Goal: Ask a question

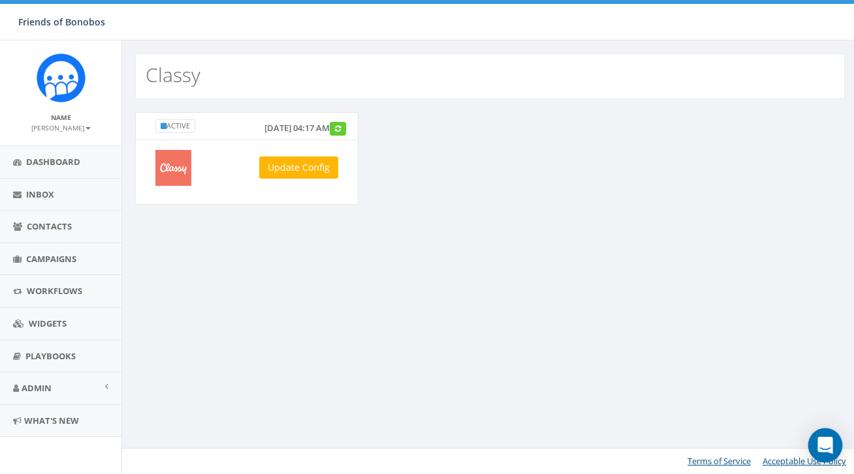
click at [832, 454] on div "Open Intercom Messenger" at bounding box center [825, 446] width 35 height 35
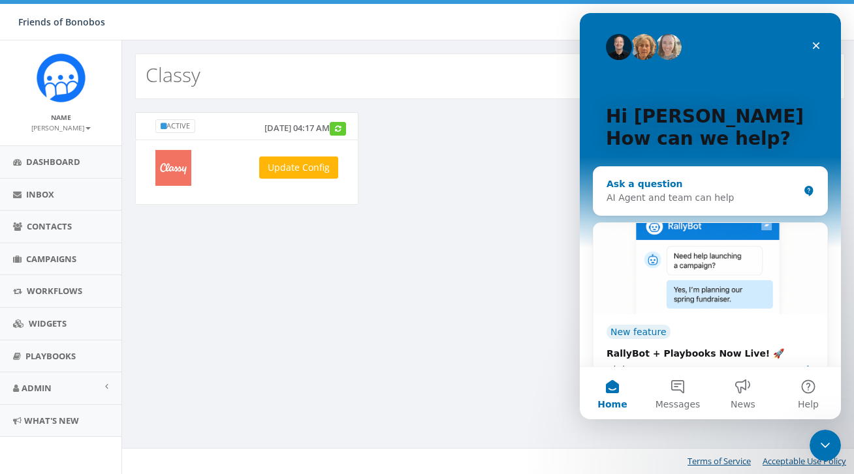
click at [672, 202] on div "AI Agent and team can help" at bounding box center [702, 198] width 192 height 14
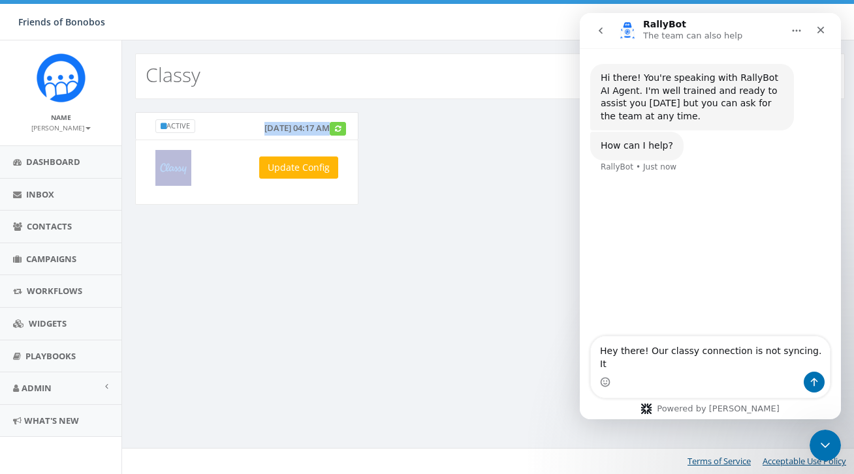
drag, startPoint x: 204, startPoint y: 139, endPoint x: 337, endPoint y: 138, distance: 133.1
click at [339, 140] on div "Active [DATE] 04:17 AM Update Config" at bounding box center [246, 158] width 223 height 93
copy div "[DATE] 04:17 AM"
click at [659, 379] on div "Intercom messenger" at bounding box center [710, 382] width 239 height 21
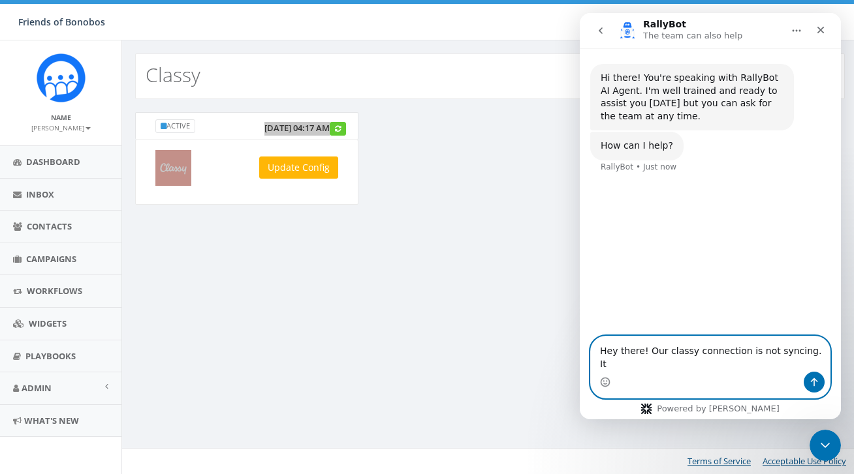
click at [820, 364] on textarea "Hey there! Our classy connection is not syncing. It" at bounding box center [710, 354] width 239 height 35
paste textarea "[DATE] 04:17 AM"
type textarea "Hey there! Our classy connection is not syncing. It's last connection was [DATE…"
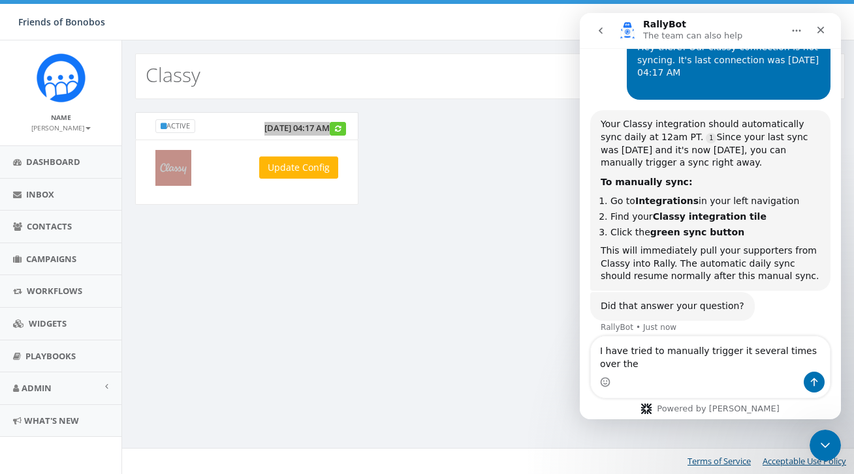
scroll to position [149, 0]
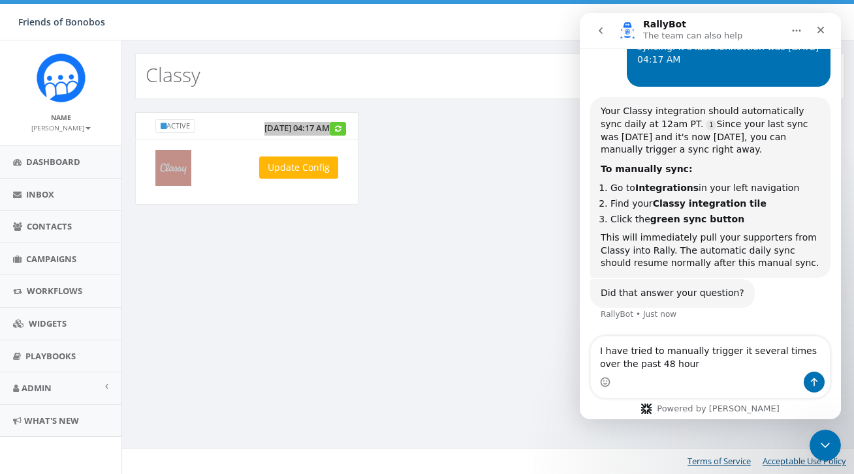
type textarea "I have tried to manually trigger it several times over the past 48 hours"
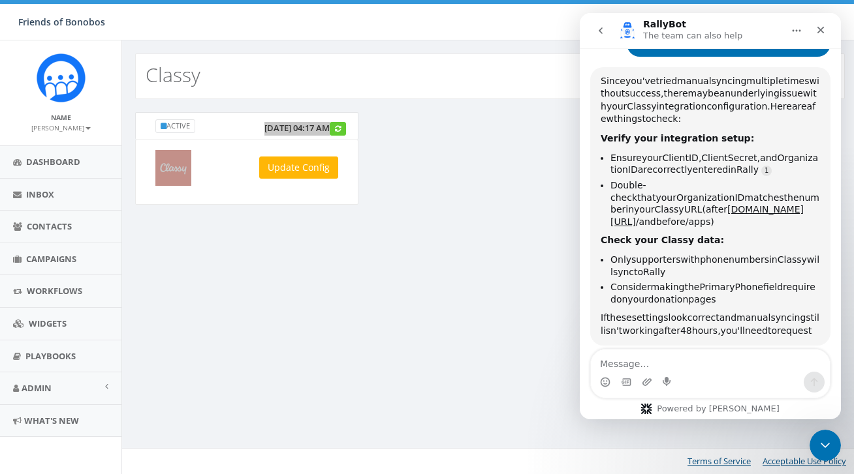
scroll to position [463, 0]
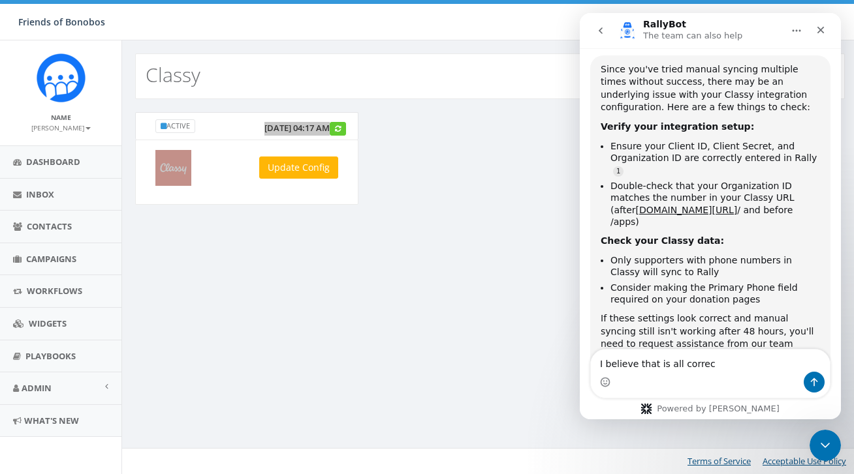
type textarea "I believe that is all correct"
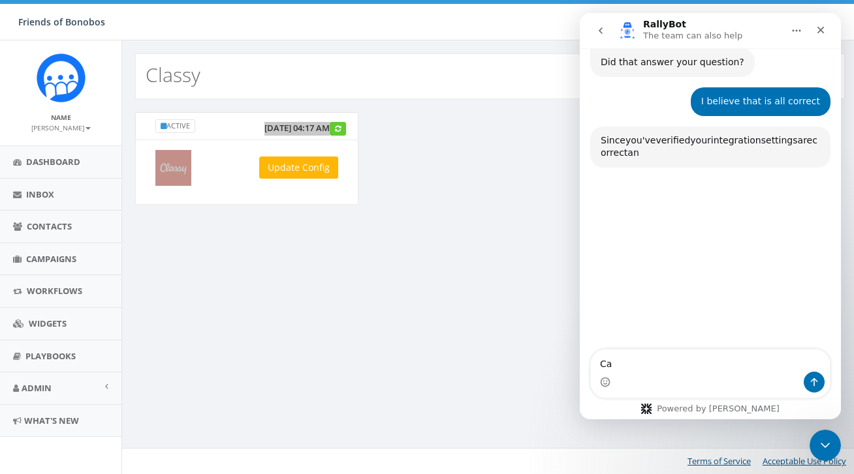
scroll to position [808, 0]
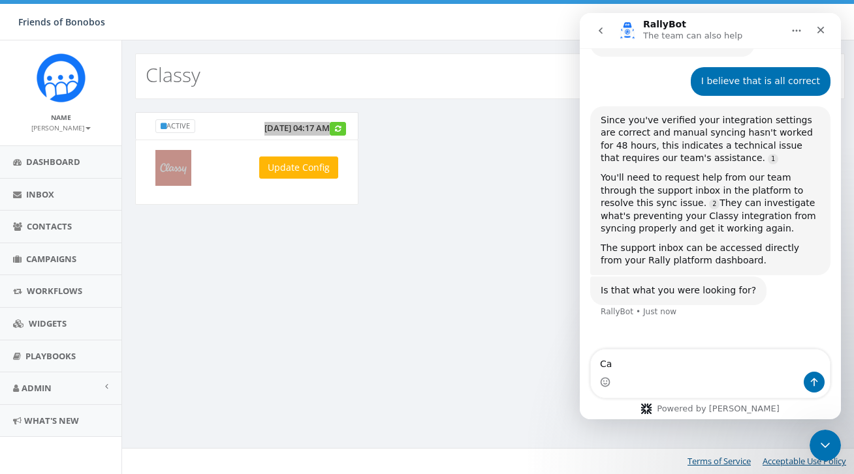
type textarea "Ca"
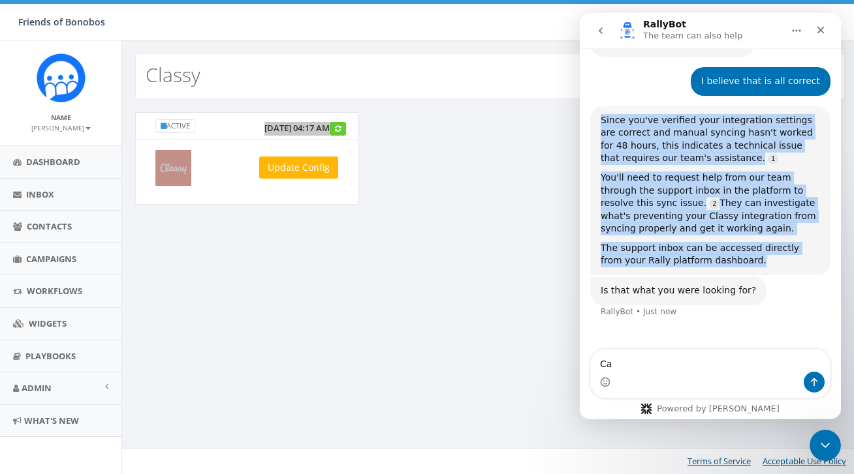
drag, startPoint x: 751, startPoint y: 241, endPoint x: 584, endPoint y: 99, distance: 218.9
copy div "Since you've verified your integration settings are correct and manual syncing …"
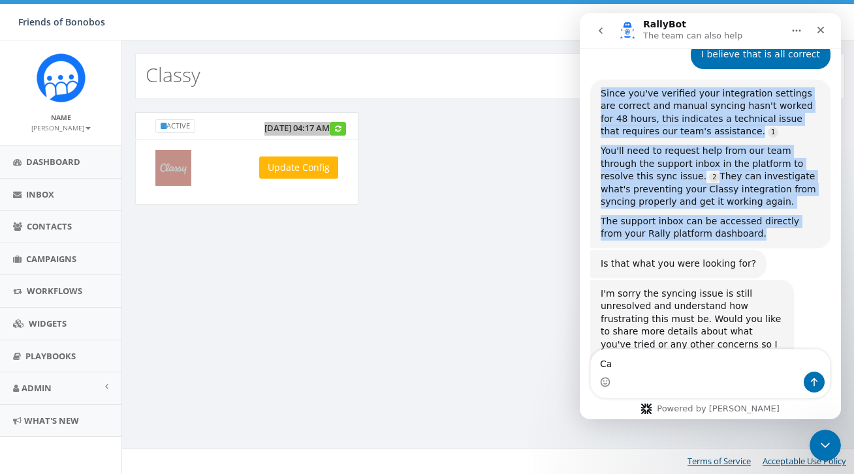
scroll to position [849, 0]
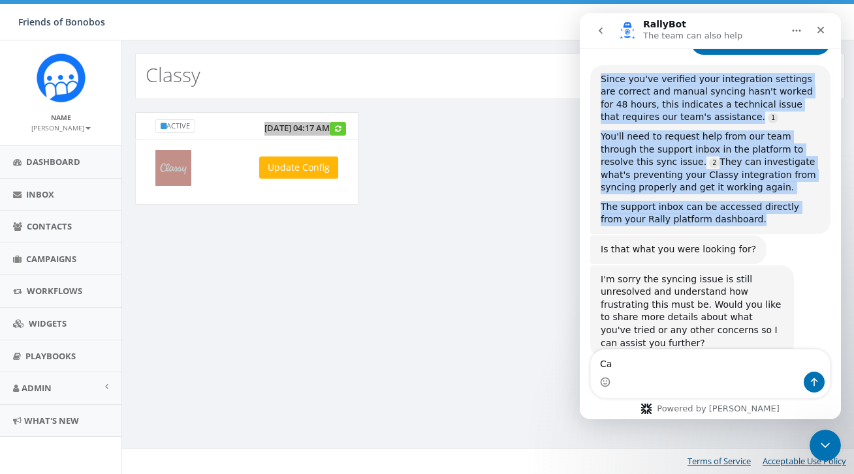
click at [602, 33] on icon "go back" at bounding box center [600, 30] width 10 height 10
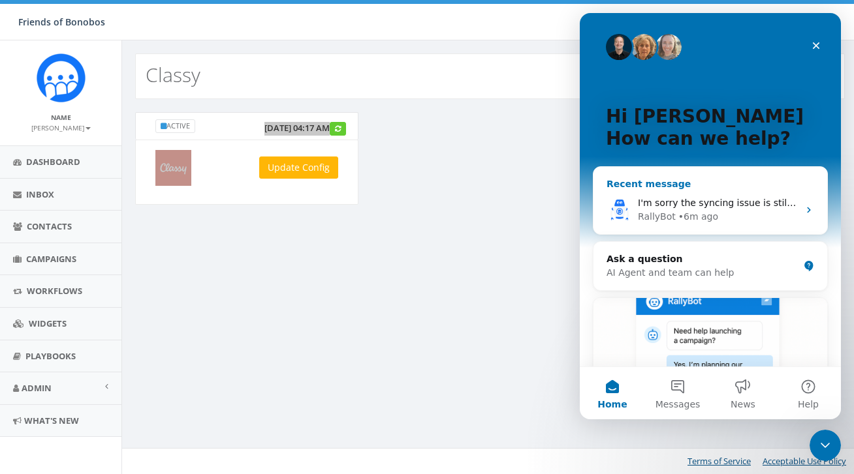
scroll to position [1, 0]
click at [621, 45] on img "Intercom messenger" at bounding box center [619, 46] width 26 height 26
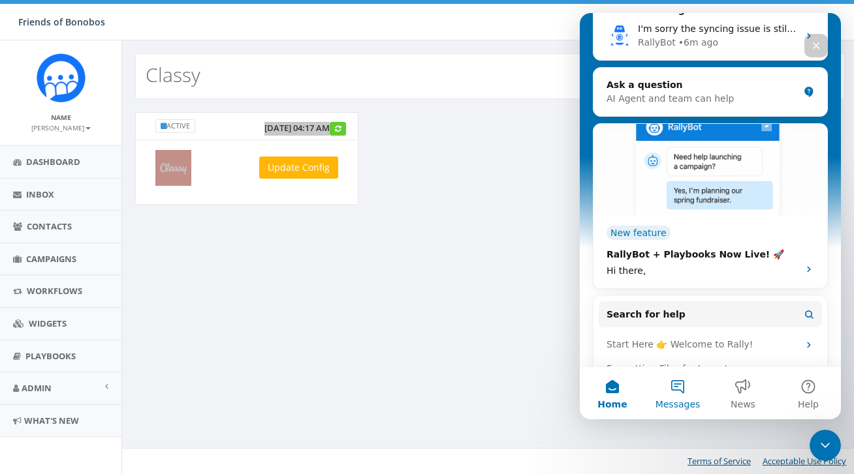
scroll to position [185, 0]
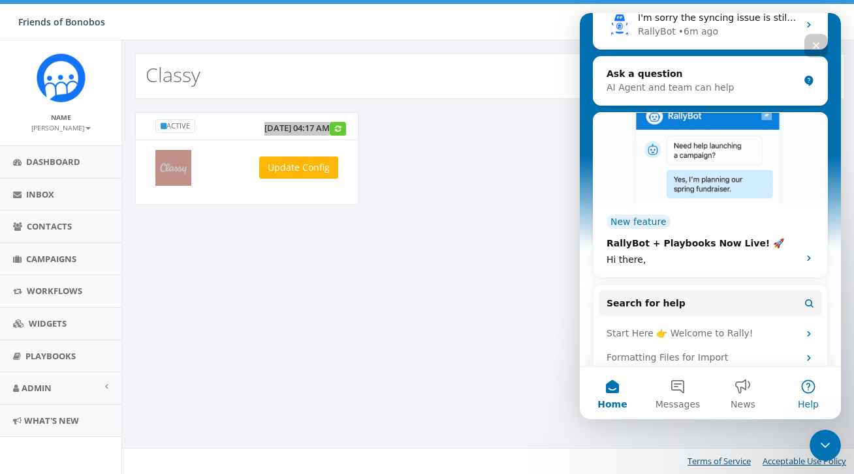
click at [807, 394] on button "Help" at bounding box center [807, 393] width 65 height 52
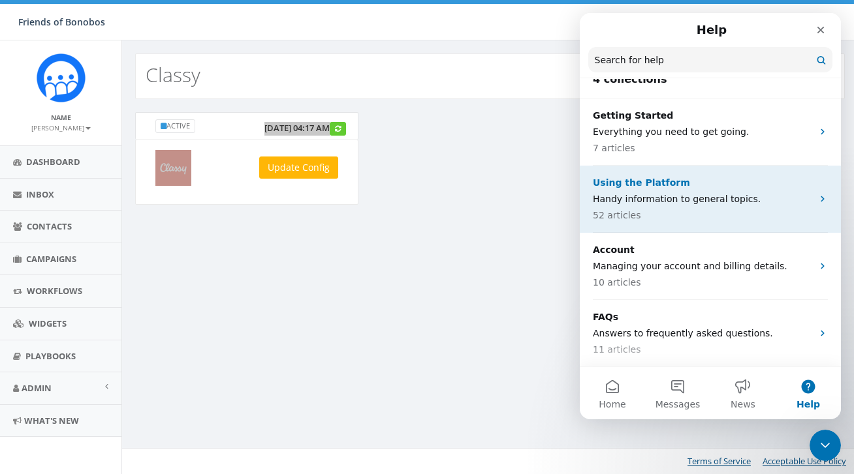
scroll to position [0, 0]
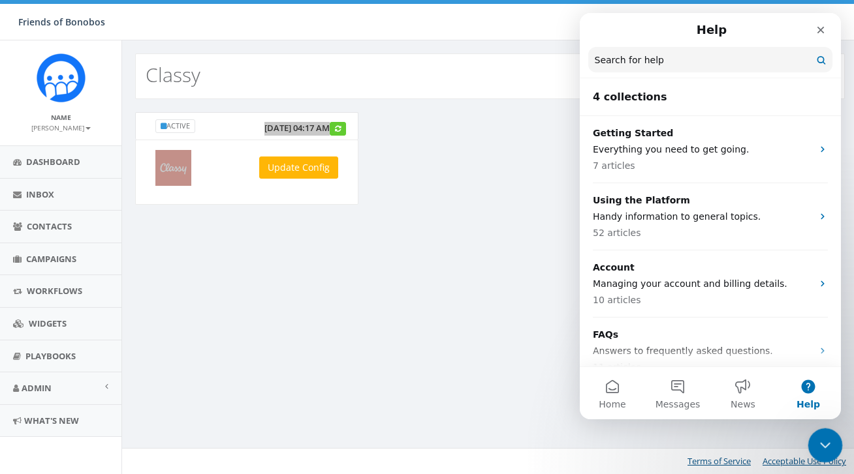
click at [820, 443] on icon "Close Intercom Messenger" at bounding box center [822, 443] width 9 height 5
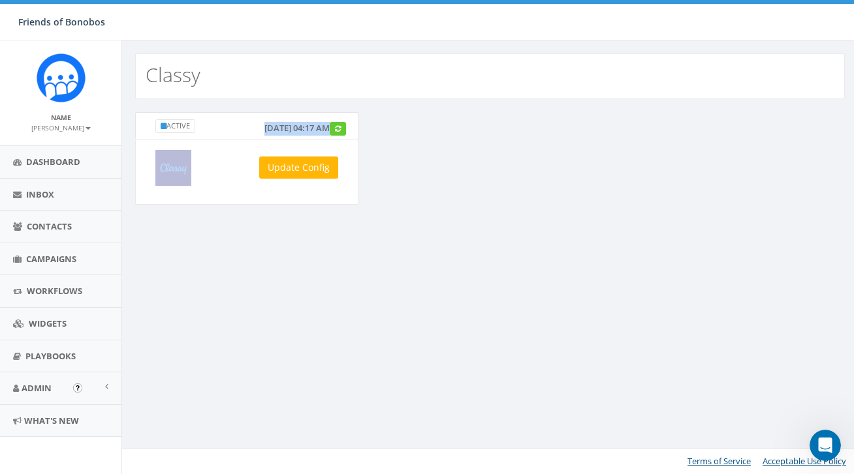
click at [73, 385] on img "Open In-App Guide" at bounding box center [77, 388] width 9 height 9
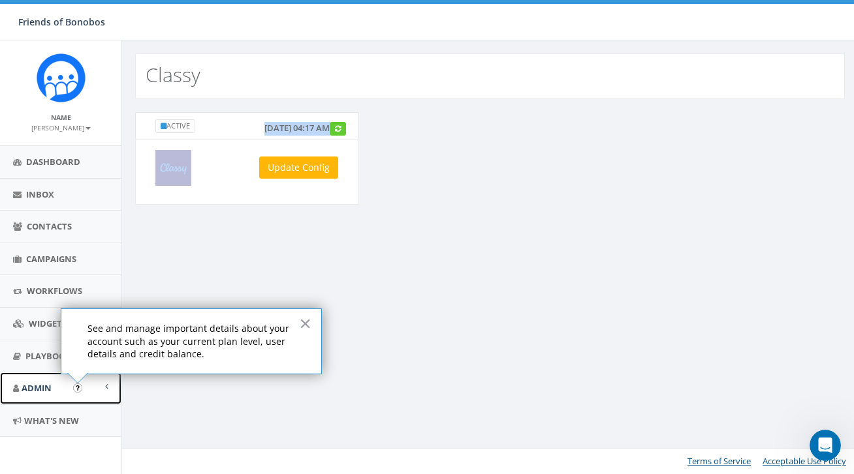
click at [52, 390] on link "Admin" at bounding box center [60, 389] width 121 height 32
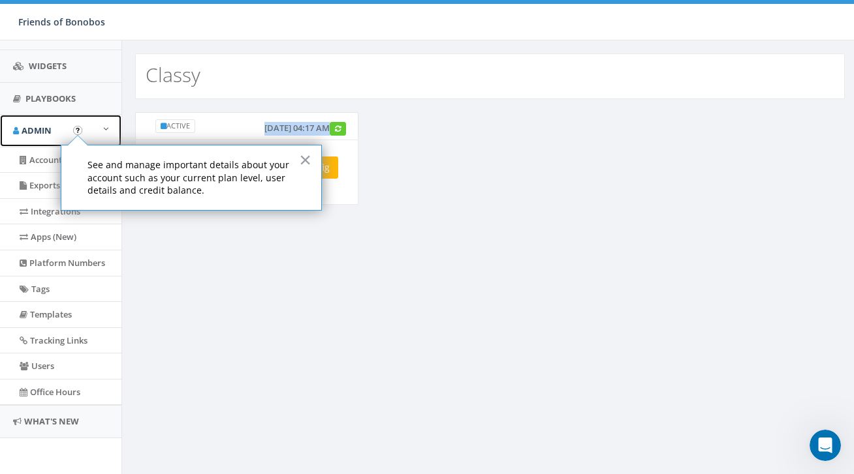
scroll to position [258, 0]
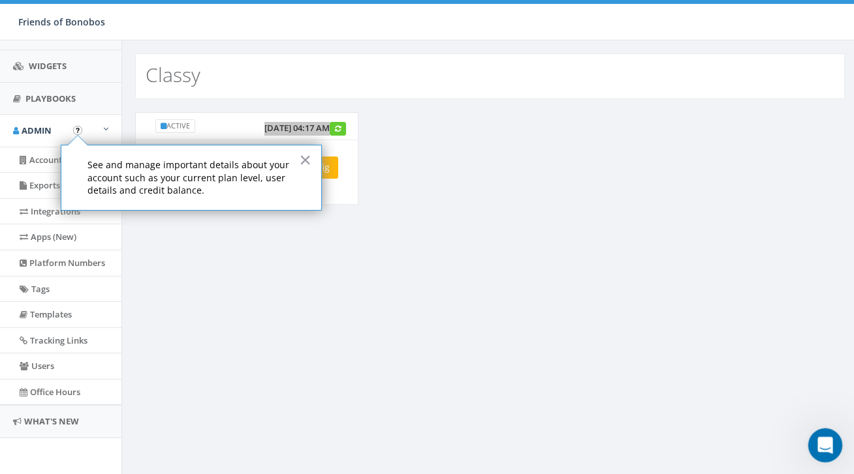
click at [822, 446] on icon "Open Intercom Messenger" at bounding box center [822, 444] width 9 height 10
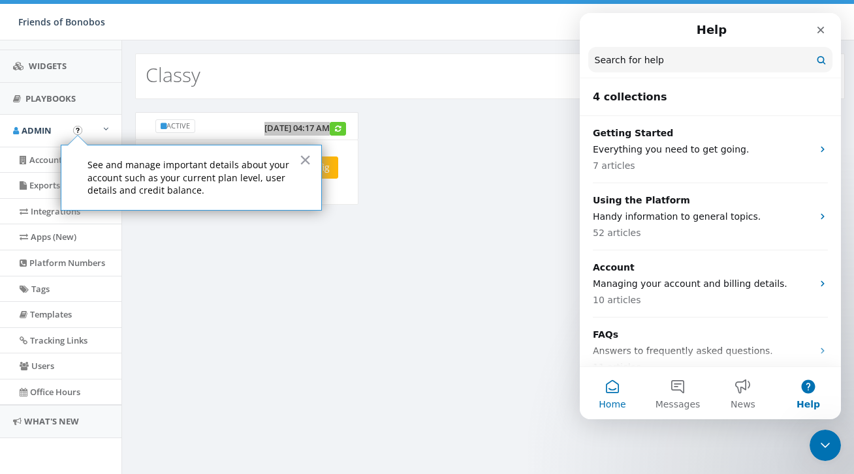
click at [614, 400] on span "Home" at bounding box center [611, 404] width 27 height 9
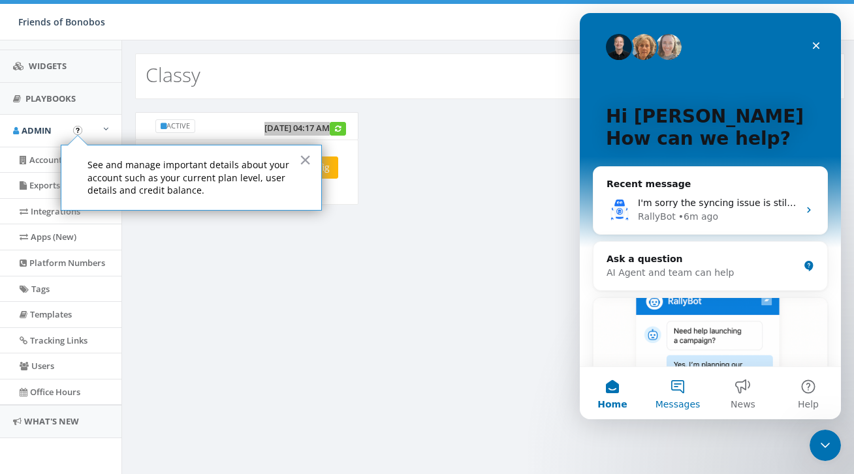
click at [662, 403] on span "Messages" at bounding box center [677, 404] width 45 height 9
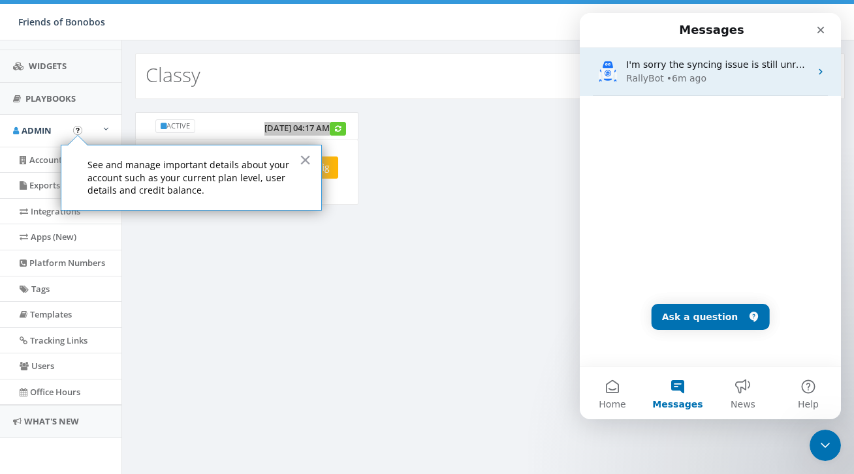
click at [705, 89] on div "I'm sorry the syncing issue is still unresolved and understand how frustrating …" at bounding box center [710, 72] width 261 height 48
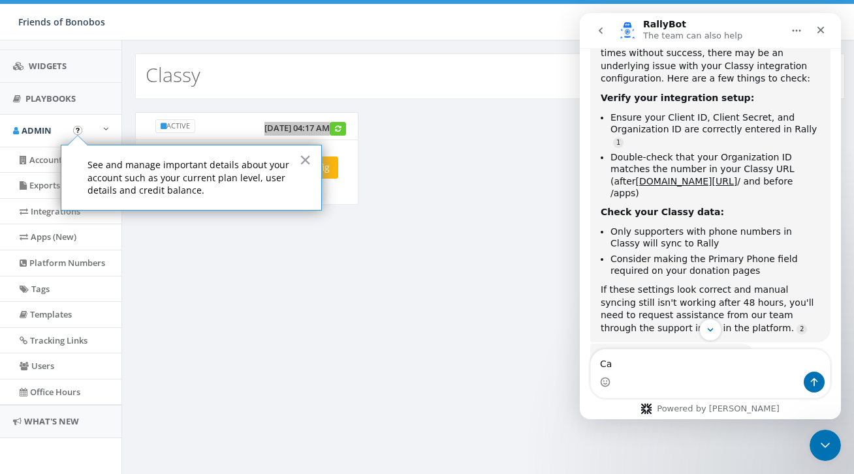
scroll to position [91, 0]
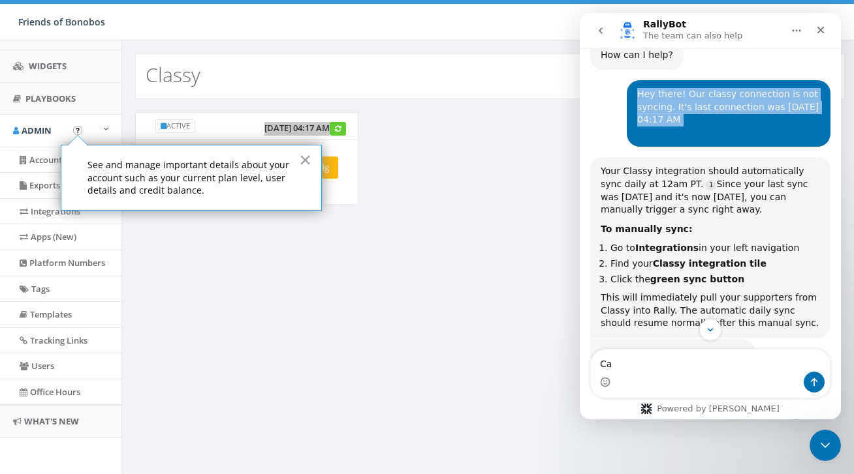
drag, startPoint x: 779, startPoint y: 127, endPoint x: 631, endPoint y: 83, distance: 154.7
click at [631, 83] on div "Hey there! Our classy connection is not syncing. It's last connection was [DATE…" at bounding box center [729, 113] width 204 height 67
copy div "Hey there! Our classy connection is not syncing. It's last connection was [DATE…"
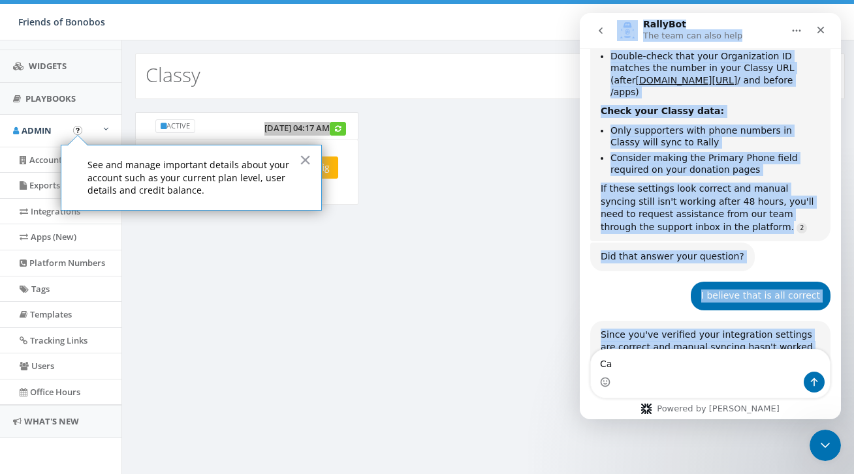
scroll to position [0, 0]
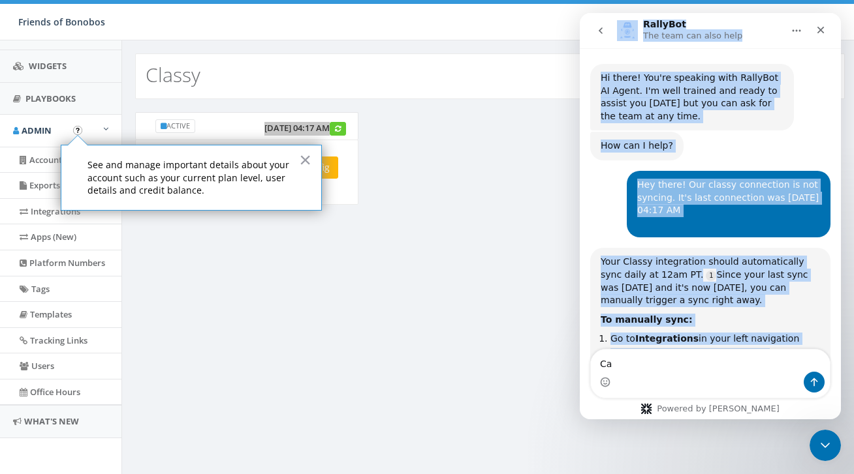
drag, startPoint x: 764, startPoint y: 307, endPoint x: 581, endPoint y: -3, distance: 360.4
click at [581, 13] on html "RallyBot The team can also help Hi there! You're speaking with RallyBot AI Agen…" at bounding box center [710, 216] width 261 height 407
copy div "LoremIps Dol sita con adip elit Se doeiu! Tem'in utlabore etdo MagnaAli EN Admi…"
